Goal: Task Accomplishment & Management: Use online tool/utility

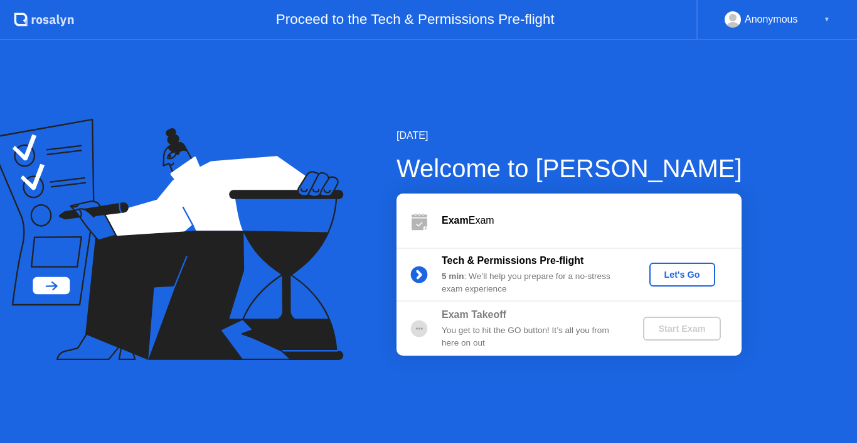
click at [692, 272] on div "Let's Go" at bounding box center [683, 274] width 56 height 10
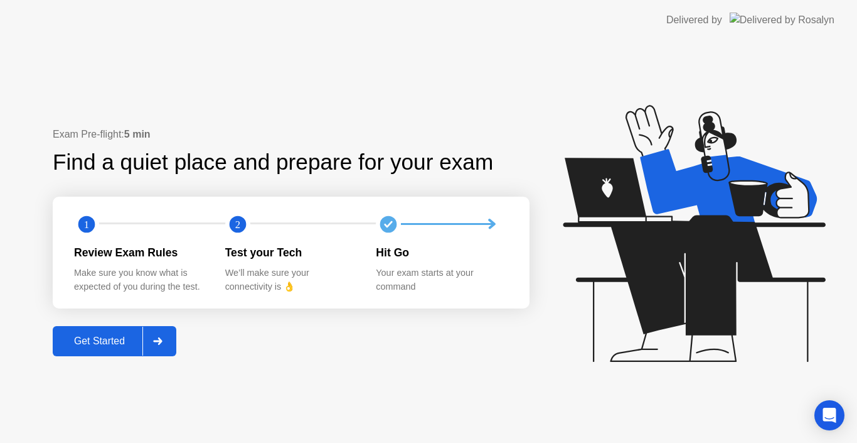
click at [114, 335] on div "Get Started" at bounding box center [99, 340] width 86 height 11
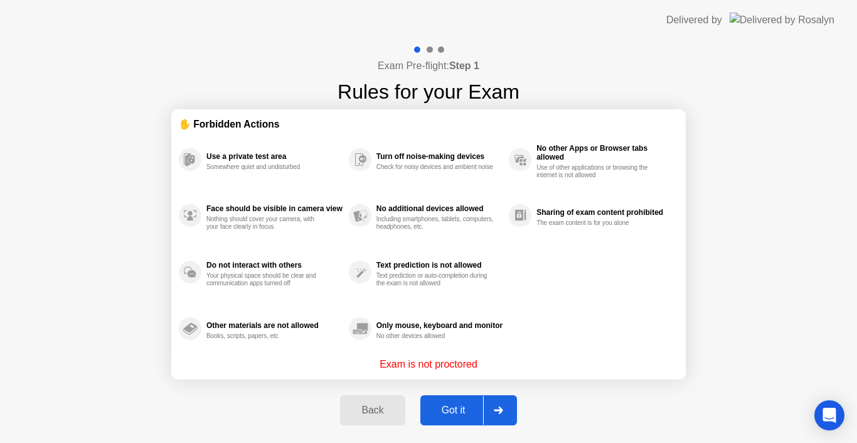
click at [445, 413] on div "Got it" at bounding box center [453, 409] width 59 height 11
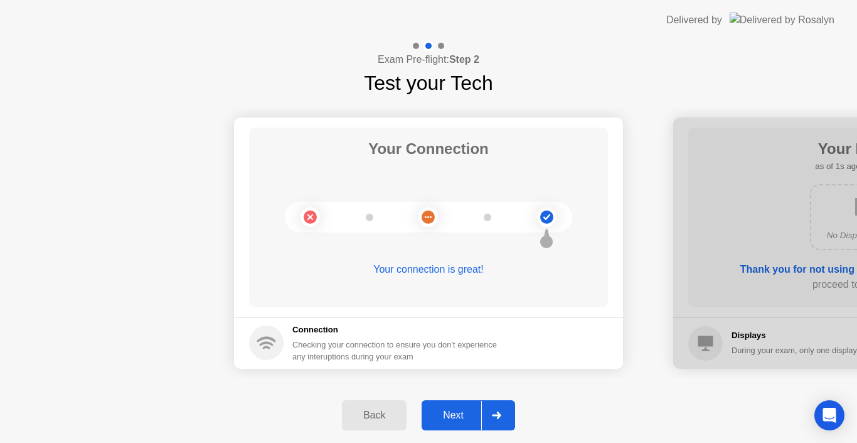
click at [445, 413] on div "Next" at bounding box center [454, 414] width 56 height 11
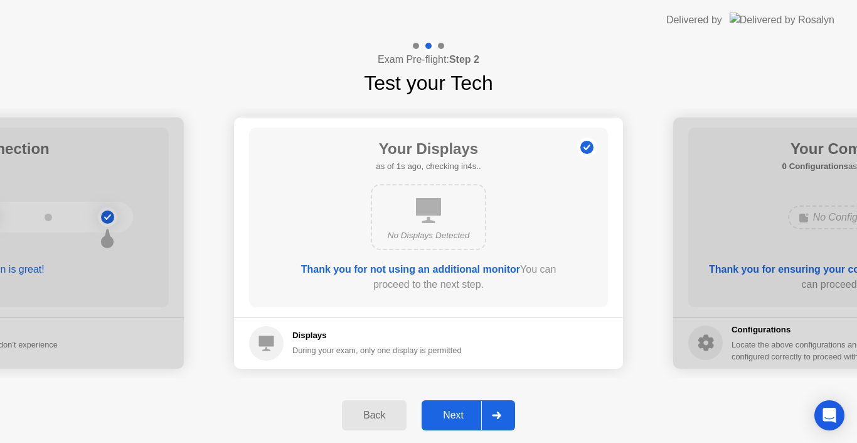
click at [445, 413] on div "Next" at bounding box center [454, 414] width 56 height 11
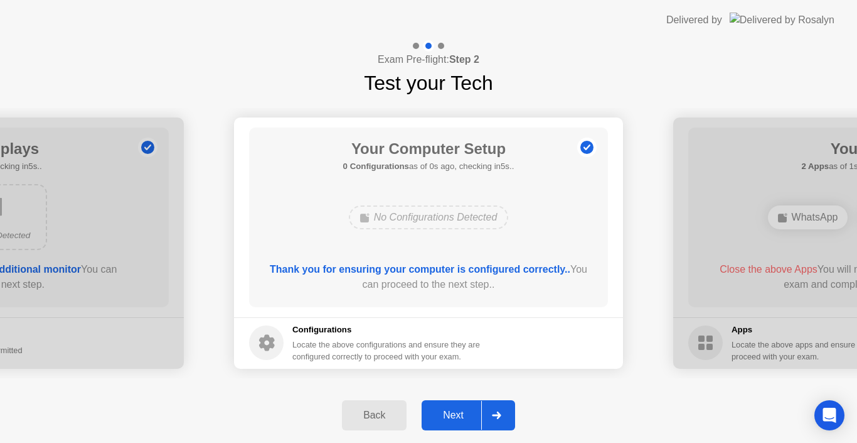
click at [445, 413] on div "Next" at bounding box center [454, 414] width 56 height 11
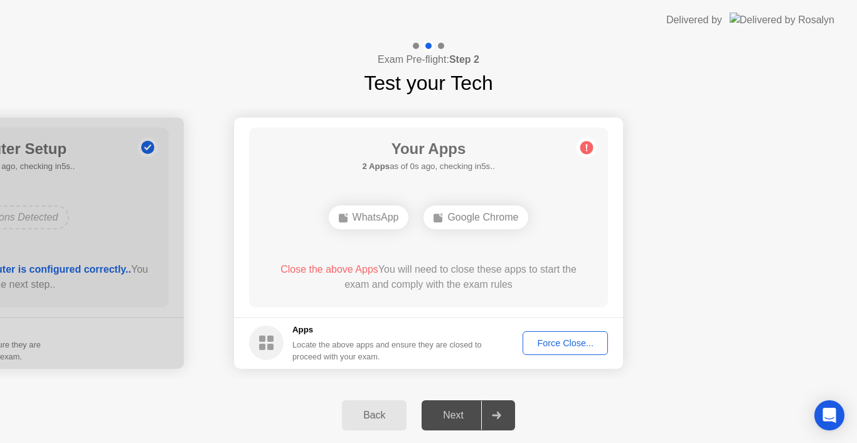
click at [554, 343] on div "Force Close..." at bounding box center [565, 343] width 77 height 10
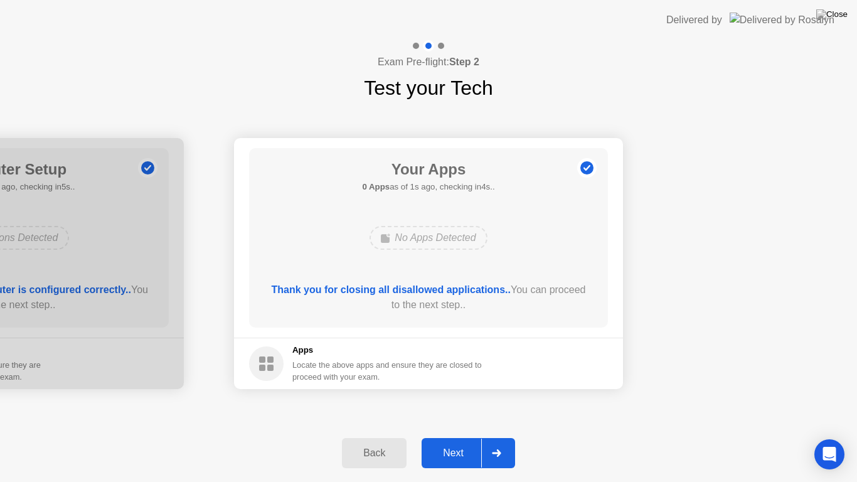
click at [452, 442] on div "Next" at bounding box center [454, 453] width 56 height 11
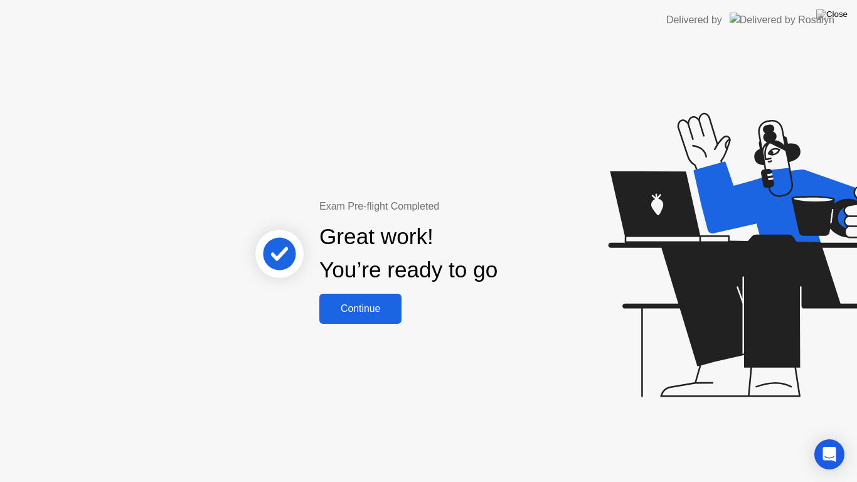
click at [358, 307] on div "Continue" at bounding box center [360, 308] width 75 height 11
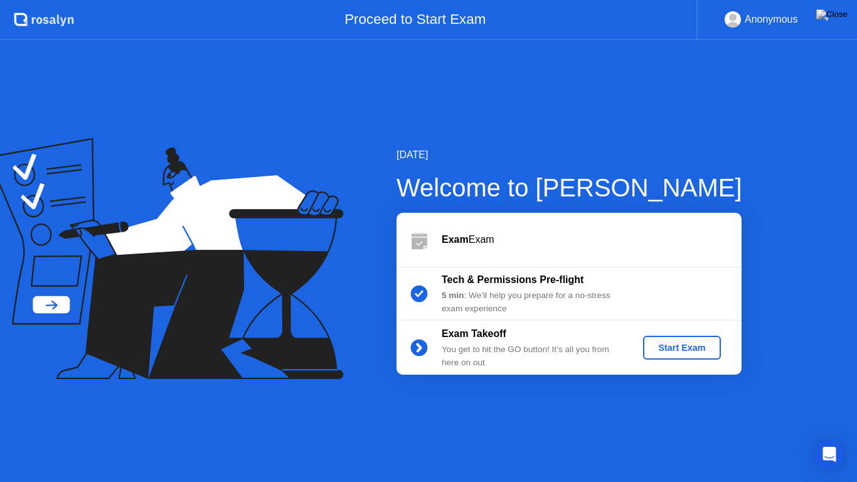
click at [662, 343] on div "Start Exam" at bounding box center [681, 348] width 67 height 10
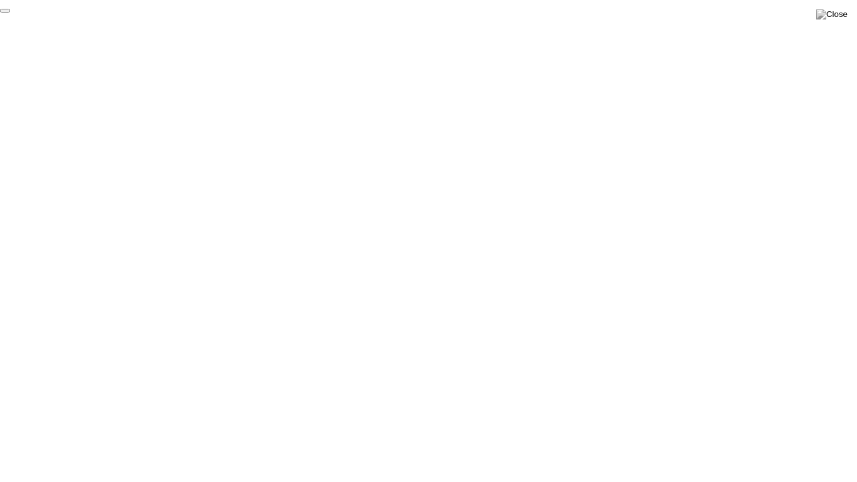
click at [10, 13] on button "End Proctoring Session" at bounding box center [5, 11] width 10 height 4
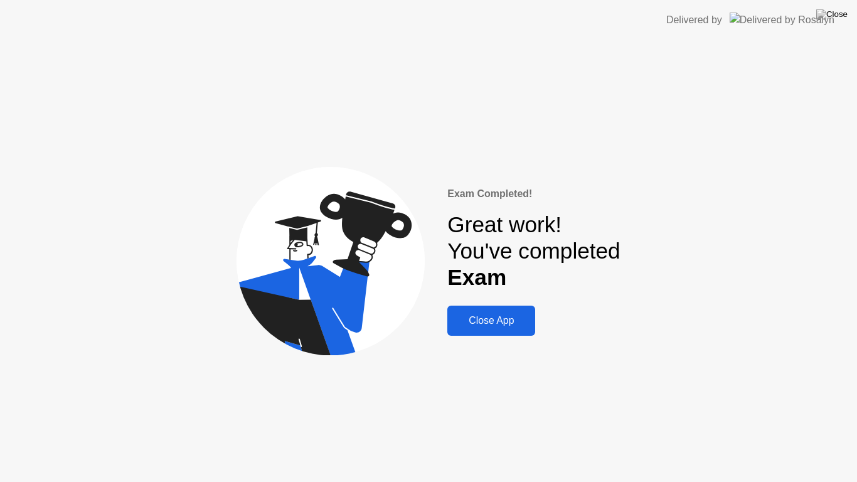
click at [504, 317] on div "Close App" at bounding box center [491, 320] width 80 height 11
